Goal: Information Seeking & Learning: Learn about a topic

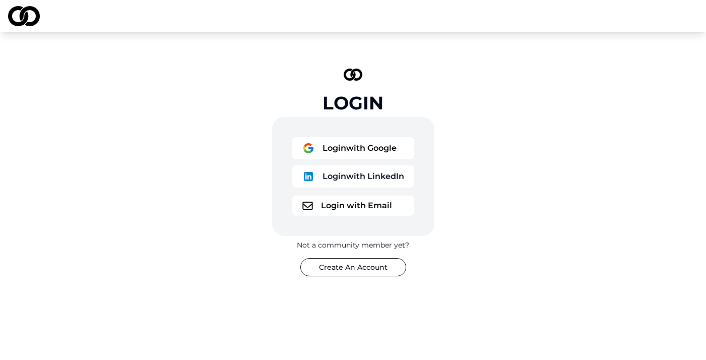
click at [351, 182] on button "Login with LinkedIn" at bounding box center [353, 176] width 122 height 22
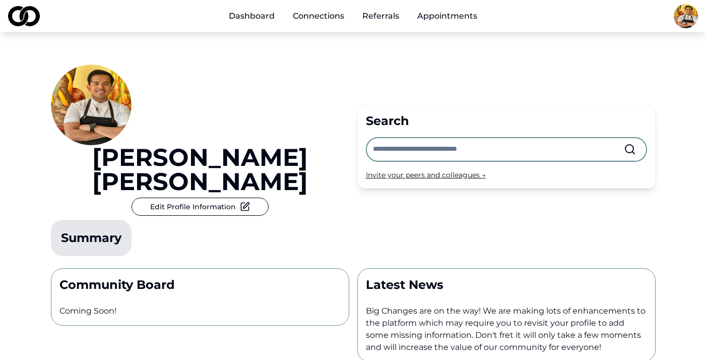
click at [219, 295] on div "[PERSON_NAME] Edit Profile Information Summary Search Invite your peers and col…" at bounding box center [353, 261] width 645 height 459
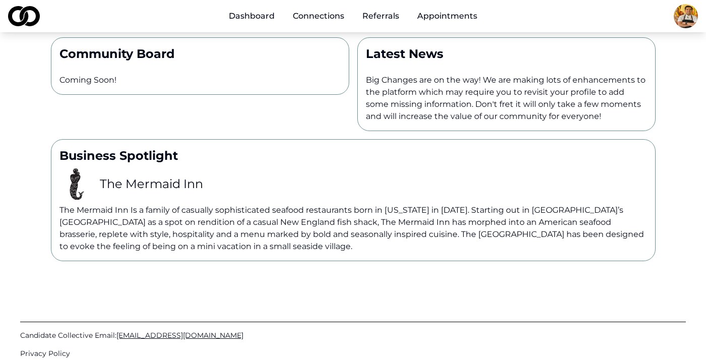
scroll to position [229, 0]
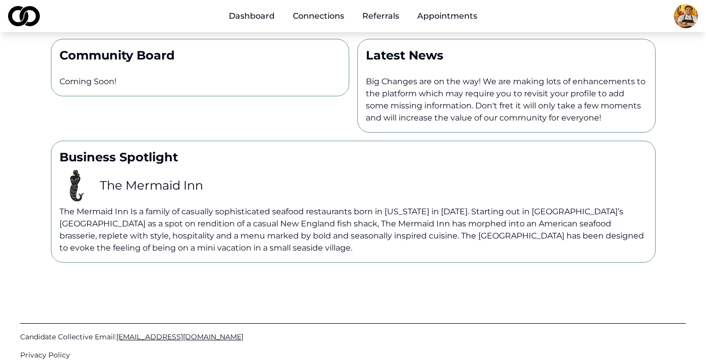
click at [177, 165] on div "The Mermaid Inn" at bounding box center [352, 185] width 587 height 40
click at [148, 177] on h3 "The Mermaid Inn" at bounding box center [151, 185] width 103 height 16
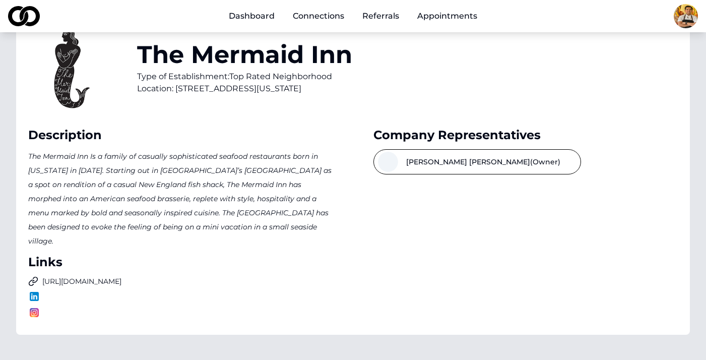
scroll to position [53, 0]
